Goal: Information Seeking & Learning: Understand process/instructions

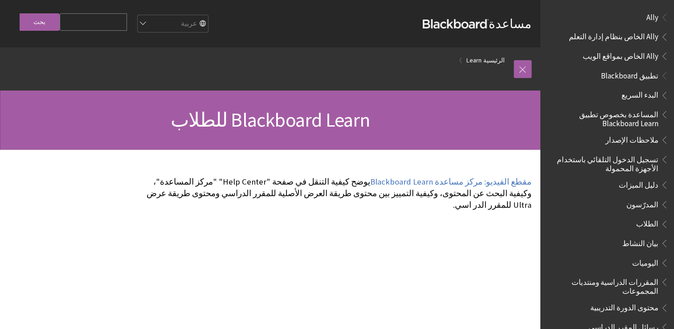
click at [635, 77] on span "تطبيق Blackboard" at bounding box center [629, 74] width 57 height 12
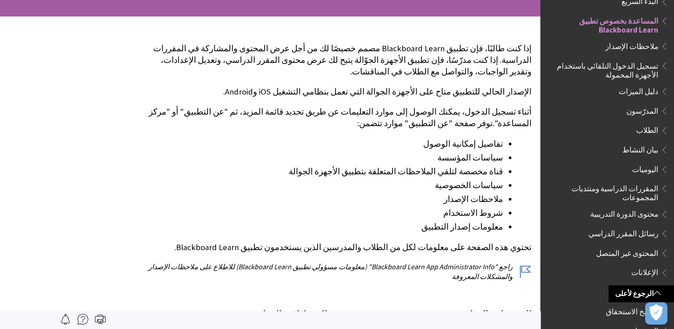
click at [448, 247] on div "إذا كنت طالبًا، فإن تطبيق Blackboard Learn مصمم خصيصًا لك من أجل عرض المحتوى وا…" at bounding box center [336, 162] width 391 height 239
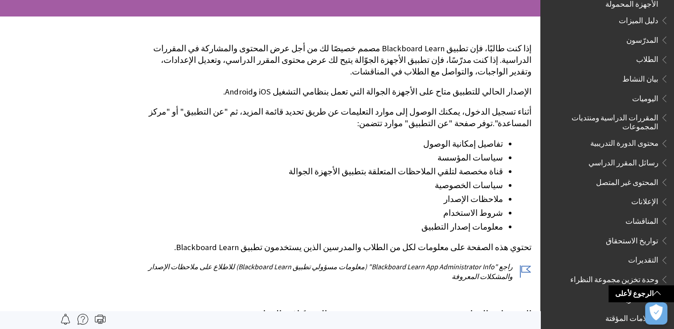
scroll to position [171, 0]
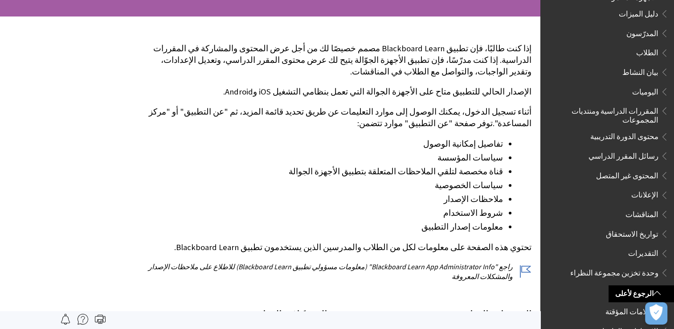
click at [533, 258] on div "إذا كنت طالبًا، فإن تطبيق Blackboard Learn مصمم خصيصًا لك من أجل عرض المحتوى وا…" at bounding box center [336, 255] width 408 height 478
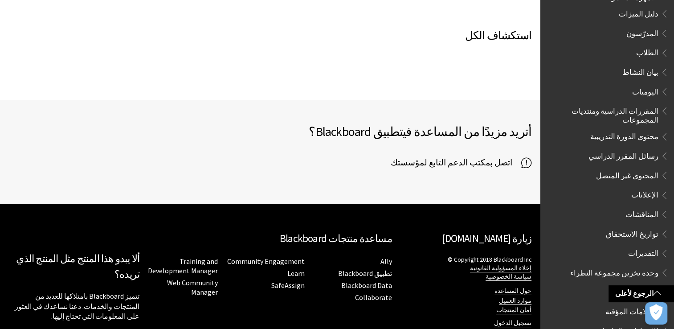
scroll to position [565, 0]
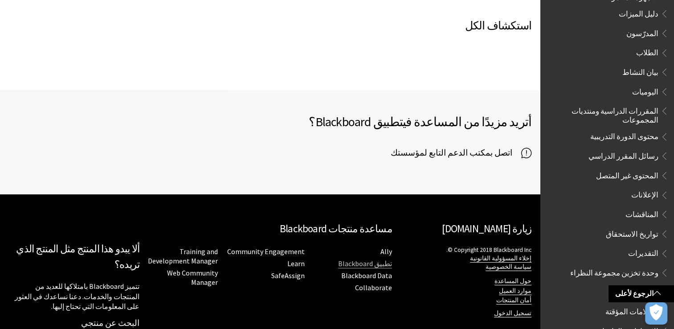
click at [369, 259] on link "تطبيق Blackboard" at bounding box center [365, 263] width 54 height 9
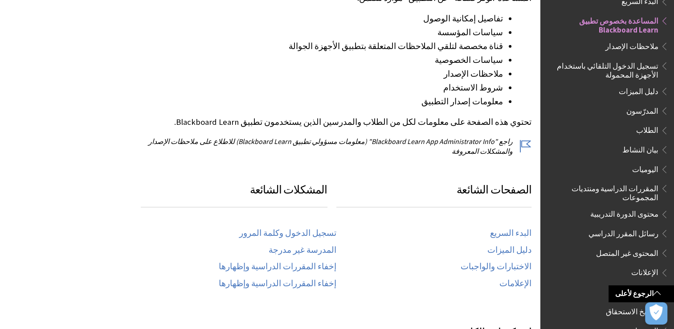
scroll to position [259, 0]
click at [323, 228] on link "تسجيل الدخول وكلمة المرور" at bounding box center [287, 233] width 97 height 10
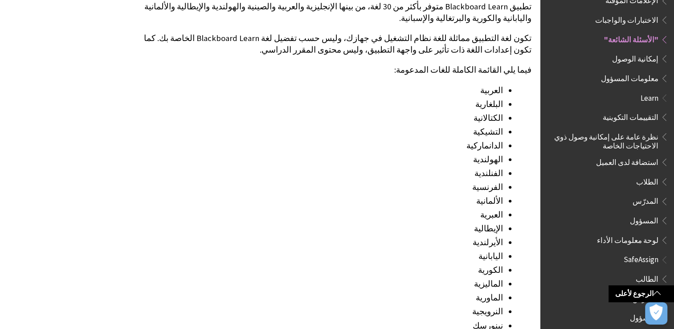
scroll to position [856, 0]
click at [654, 175] on span "الطلاب" at bounding box center [647, 180] width 22 height 12
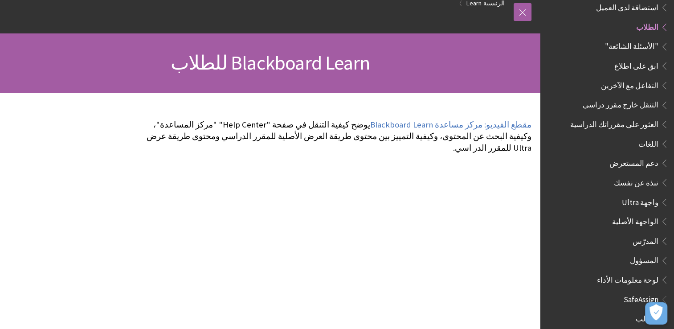
scroll to position [56, 0]
